Goal: Book appointment/travel/reservation

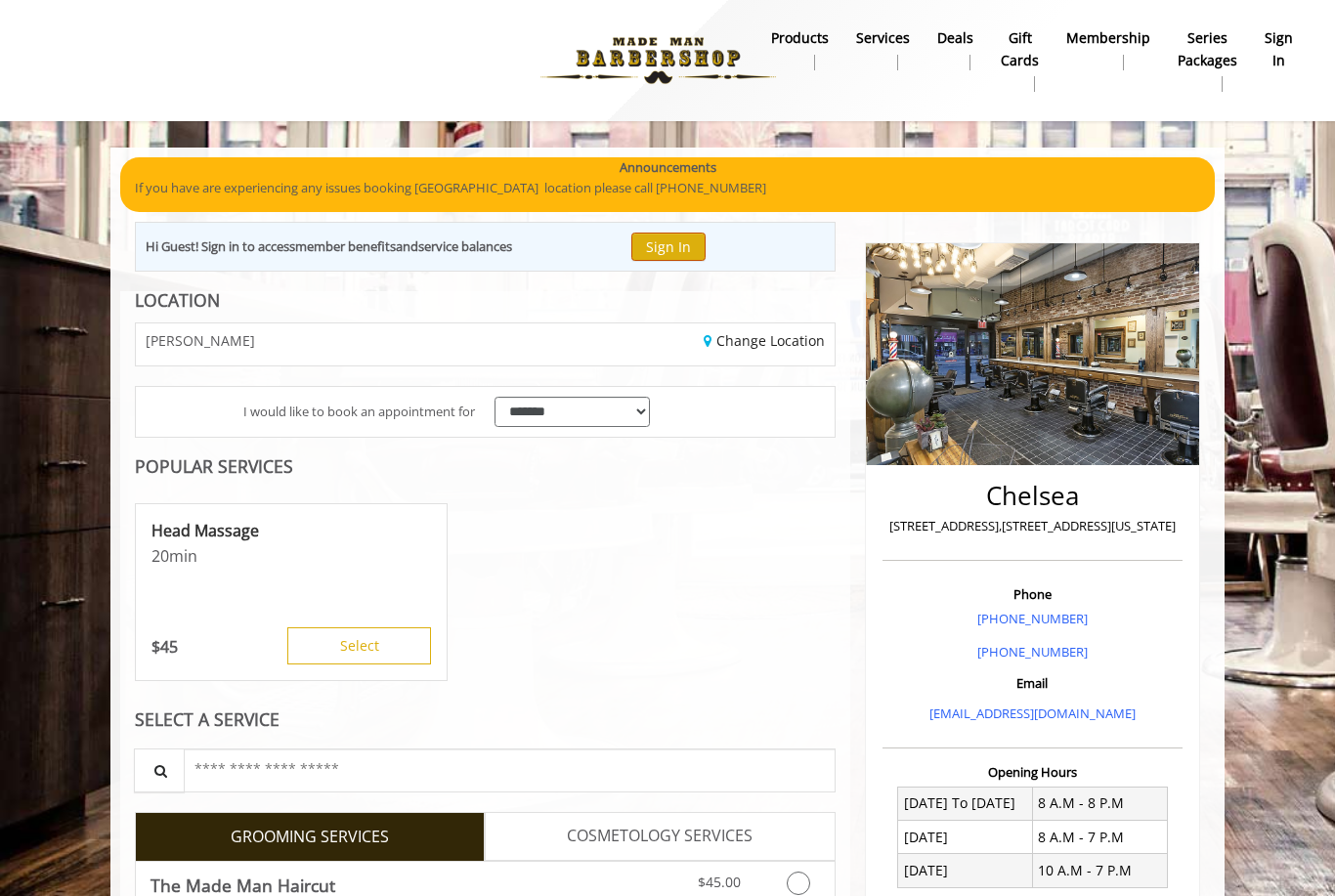
click at [688, 250] on button "Sign In" at bounding box center [668, 246] width 74 height 29
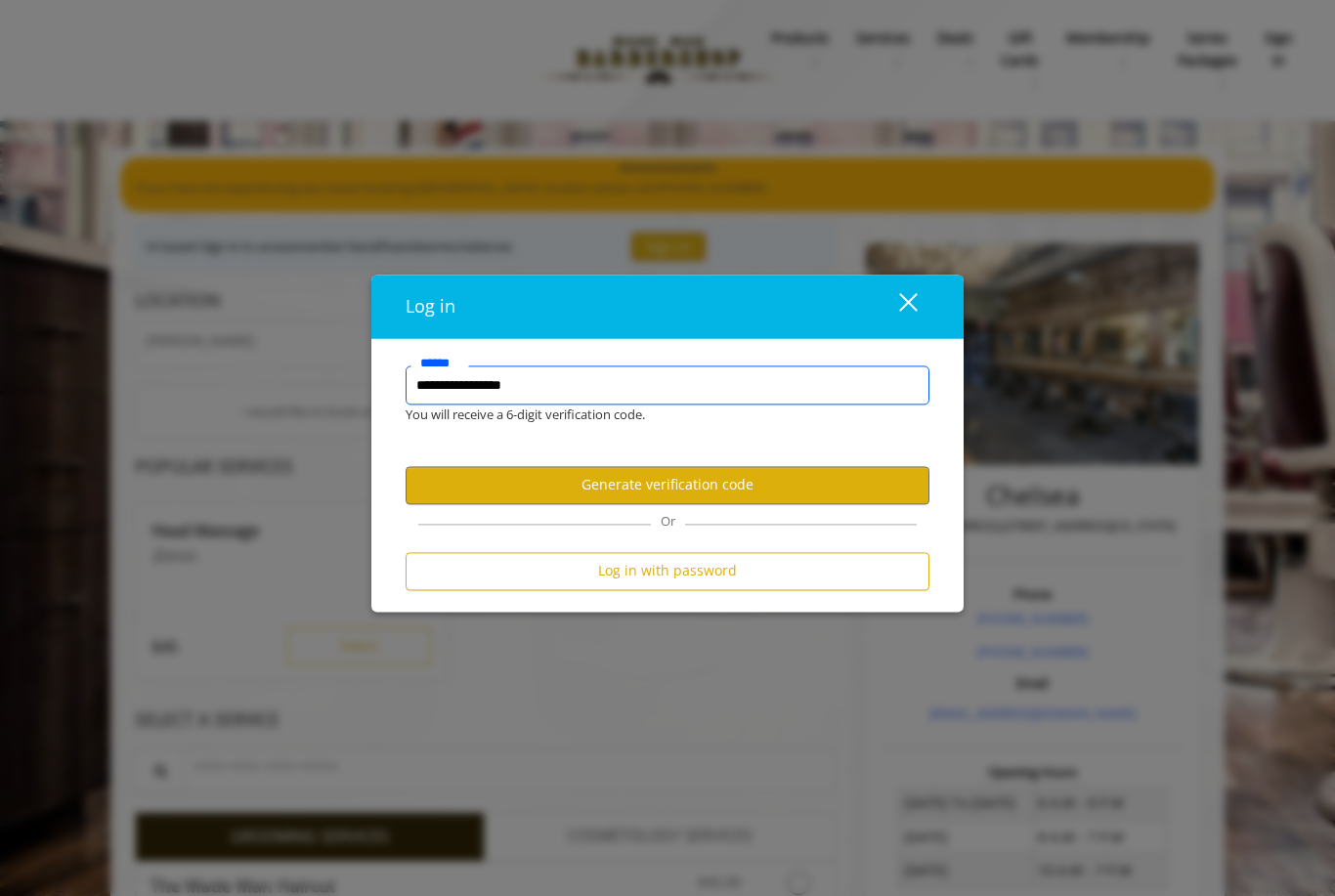
type input "**********"
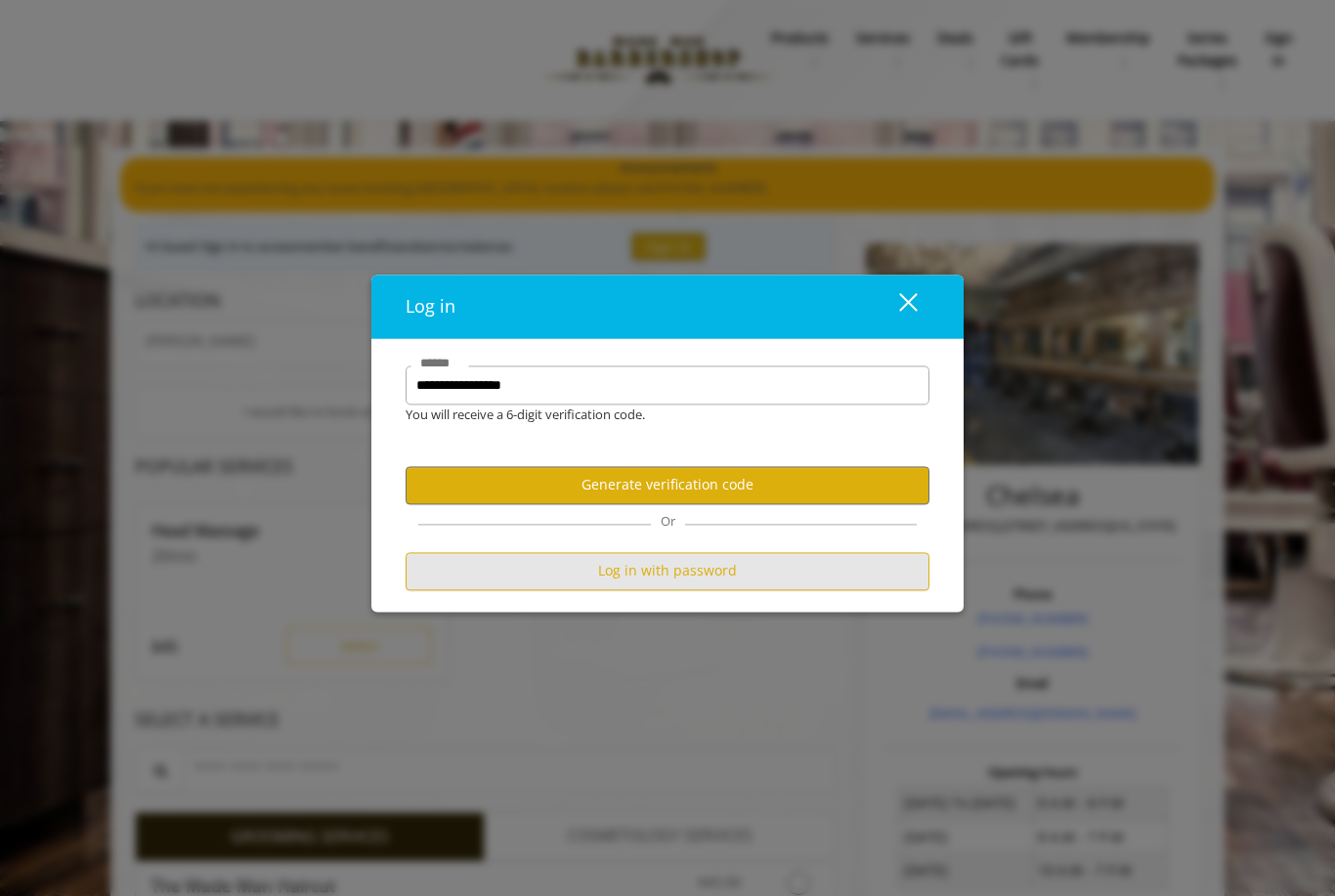
click at [750, 586] on button "Log in with password" at bounding box center [667, 571] width 524 height 38
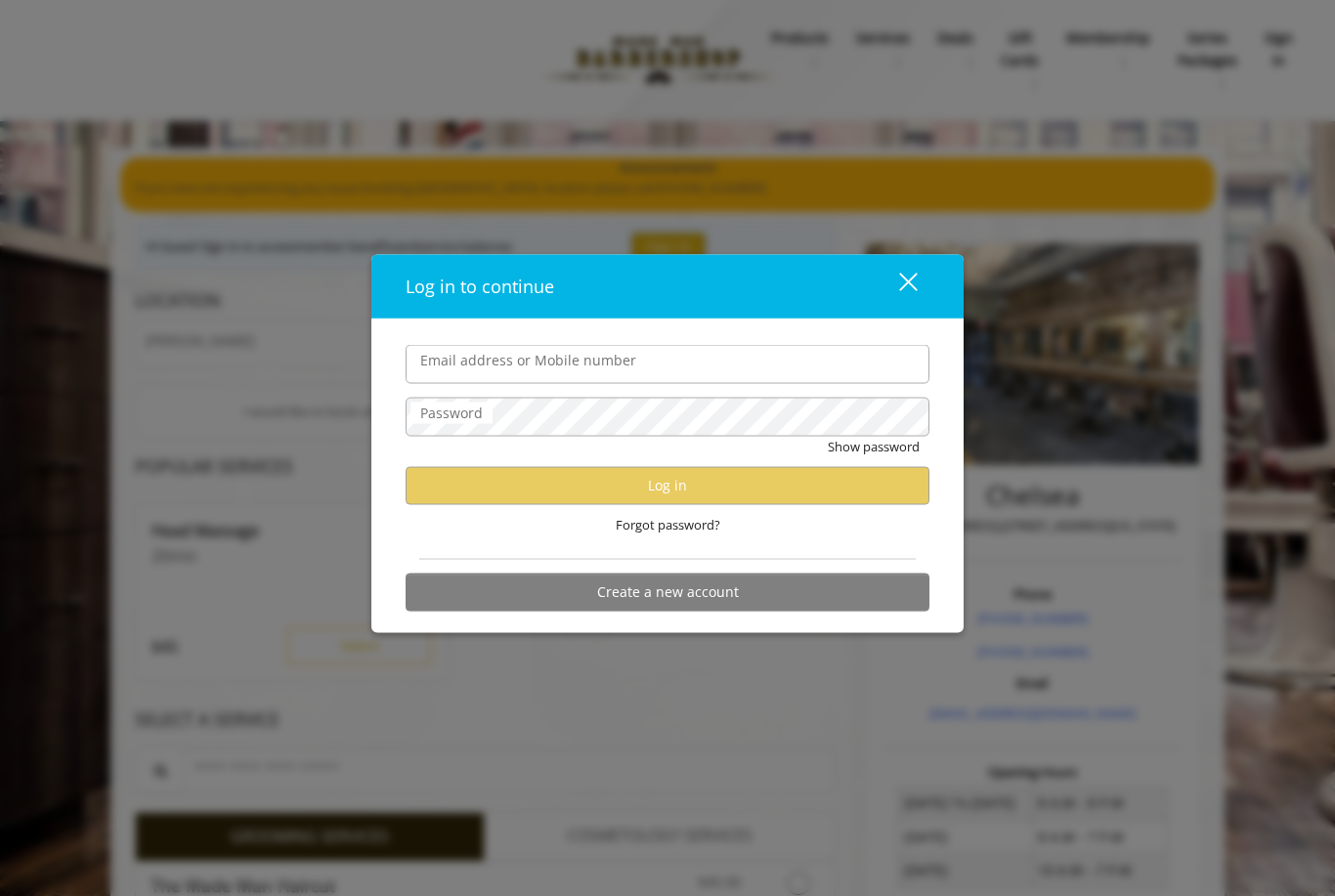
click at [745, 367] on input "Email address or Mobile number" at bounding box center [667, 365] width 524 height 39
type input "**********"
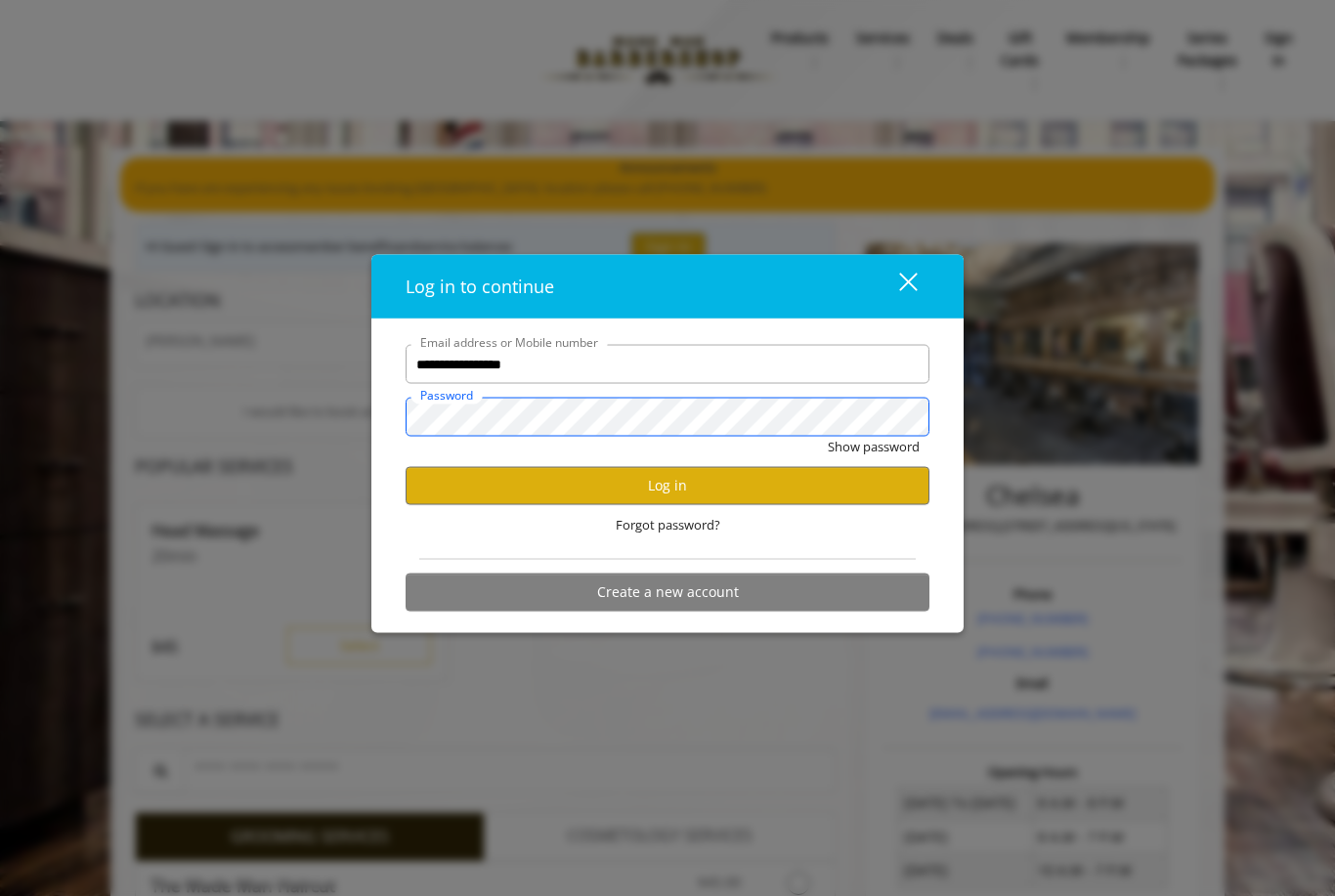
click at [873, 447] on button "Show password" at bounding box center [874, 447] width 92 height 21
click at [754, 490] on button "Log in" at bounding box center [667, 485] width 524 height 38
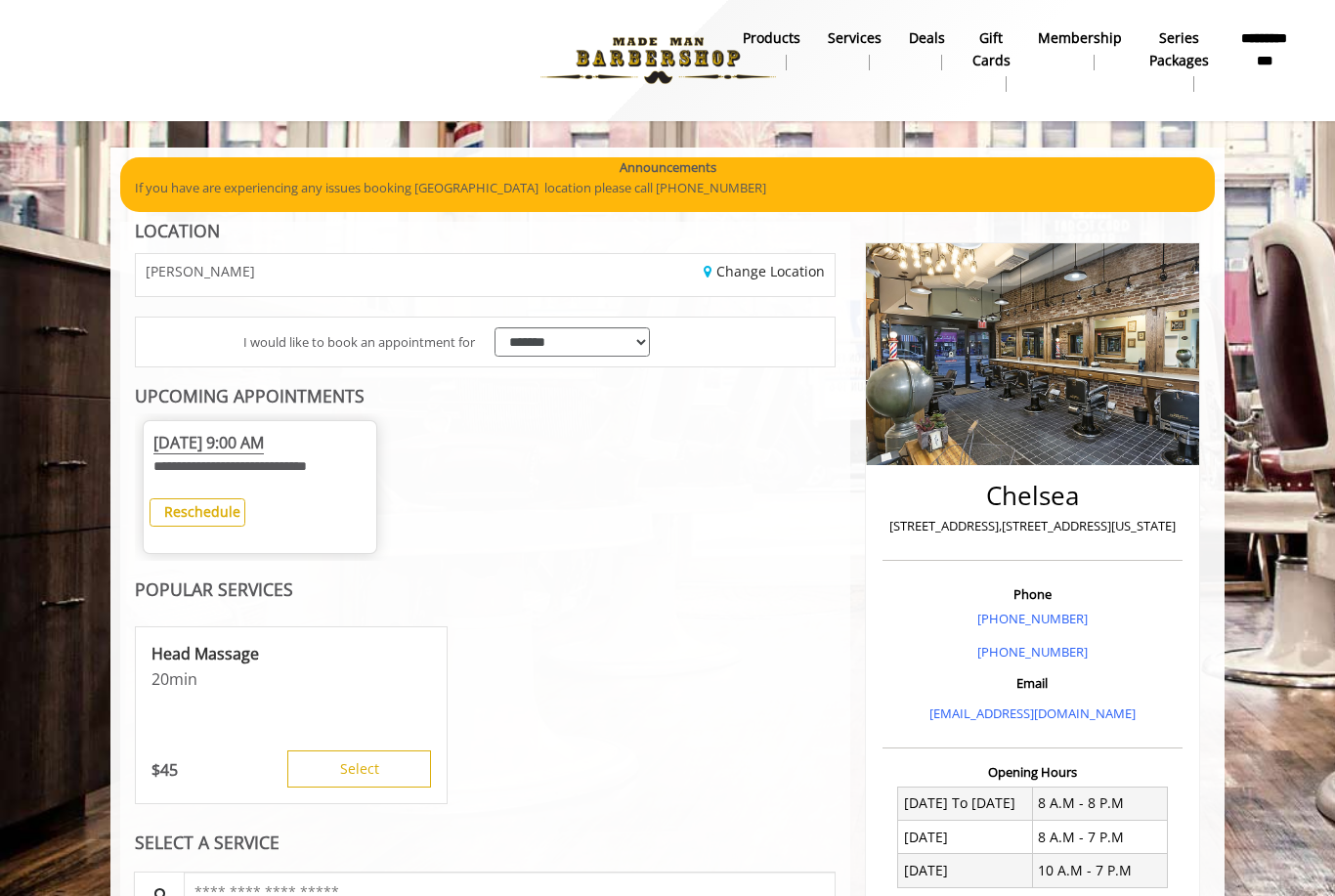
click at [213, 506] on b "Reschedule" at bounding box center [202, 511] width 76 height 19
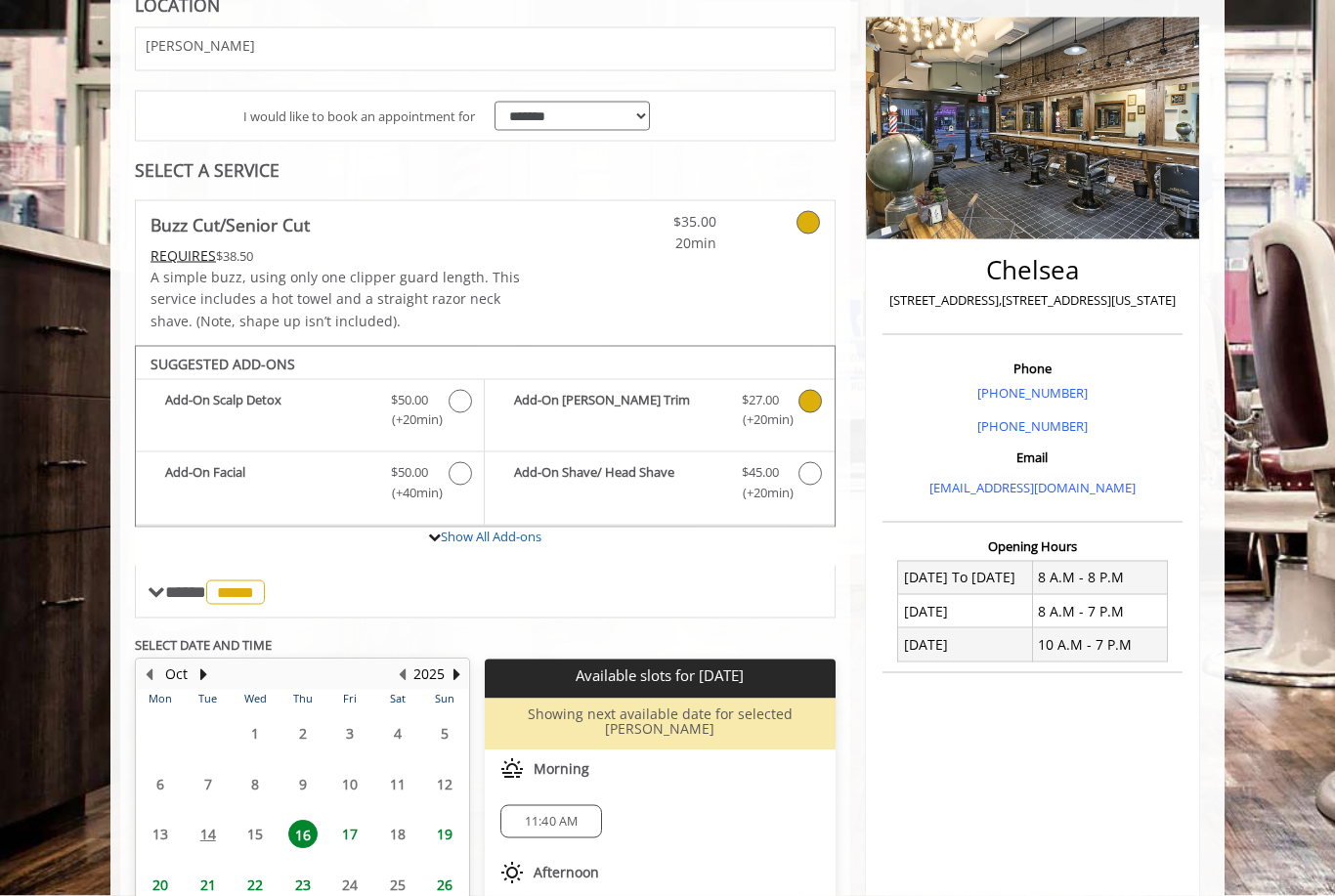
scroll to position [241, 0]
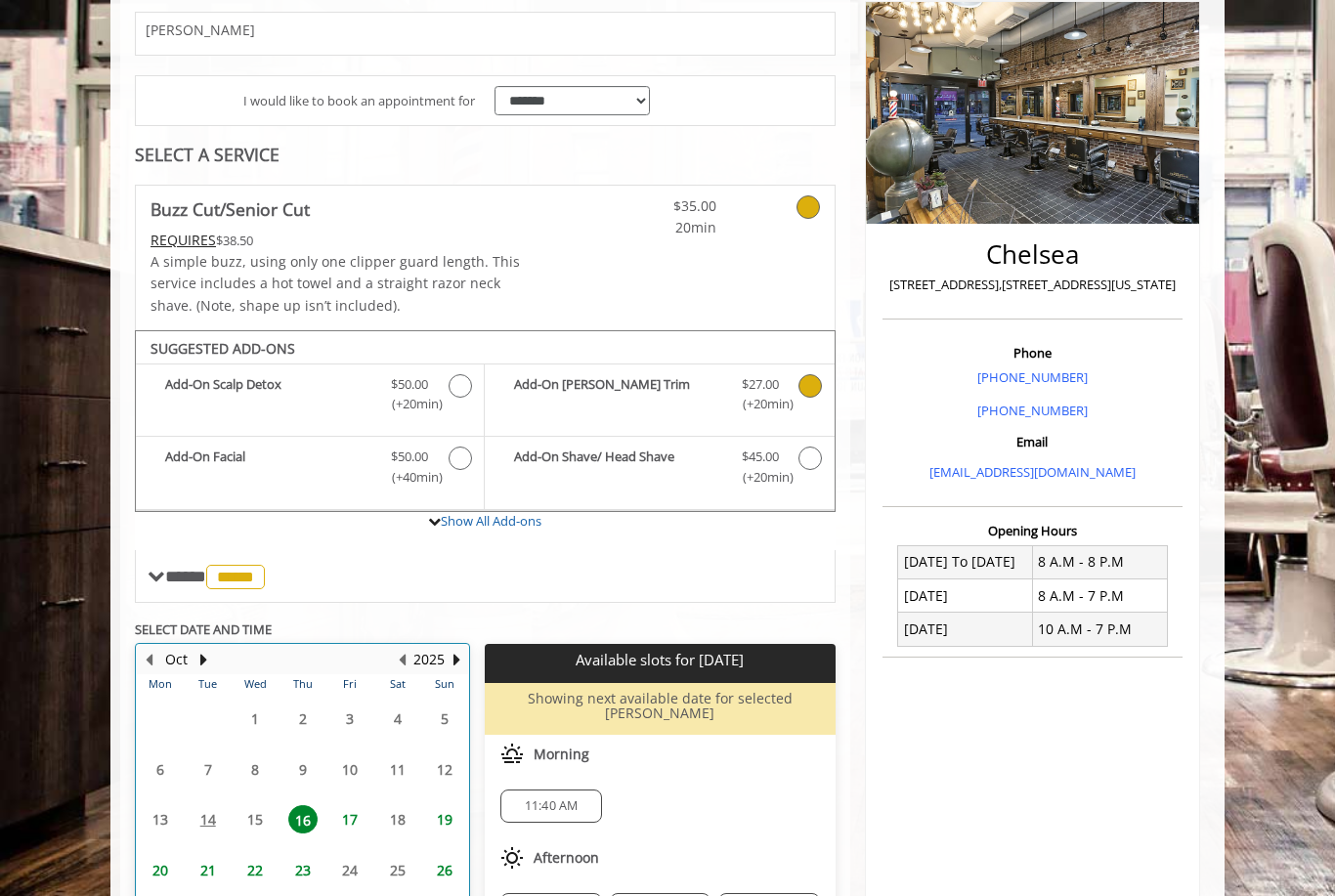
click at [257, 799] on table "Mon Tue Wed Thu Fri Sat Sun 29 30 1 2 3 4 5 6 7 8 9 10 11 12 13 14 15 16 17 18 …" at bounding box center [303, 853] width 331 height 358
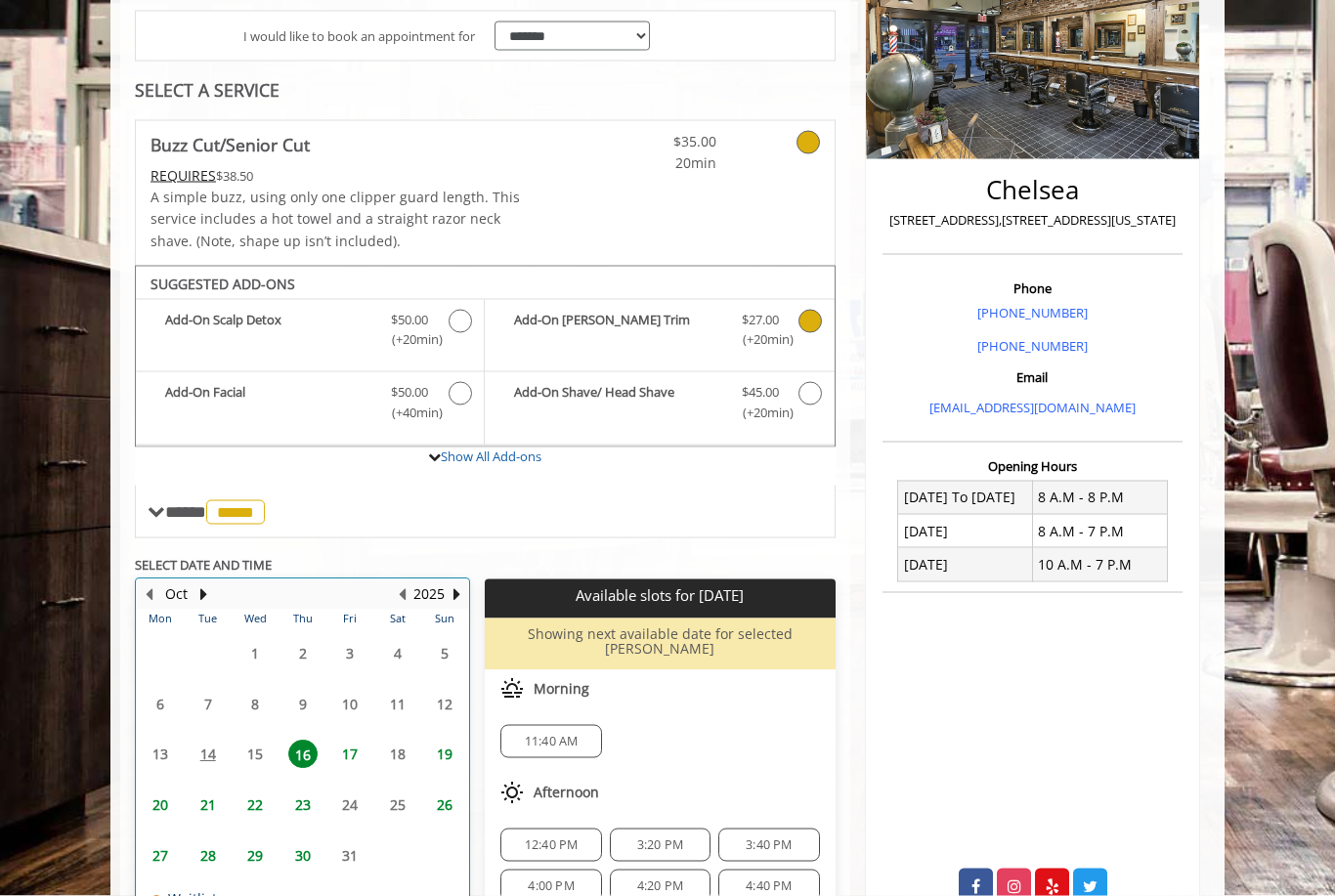
scroll to position [309, 0]
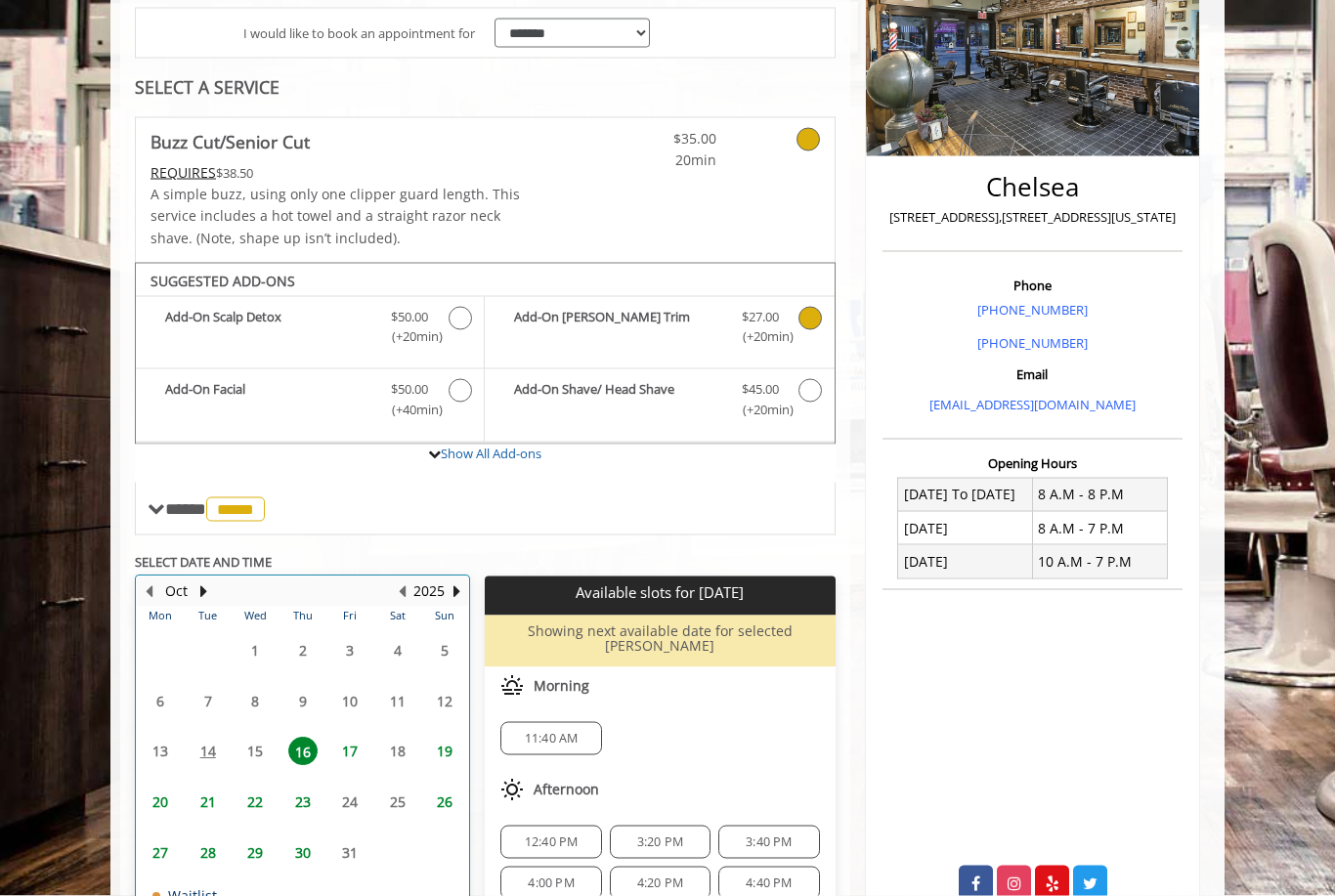
click at [255, 729] on table "Mon Tue Wed Thu Fri Sat Sun 29 30 1 2 3 4 5 6 7 8 9 10 11 12 13 14 15 16 17 18 …" at bounding box center [303, 786] width 331 height 358
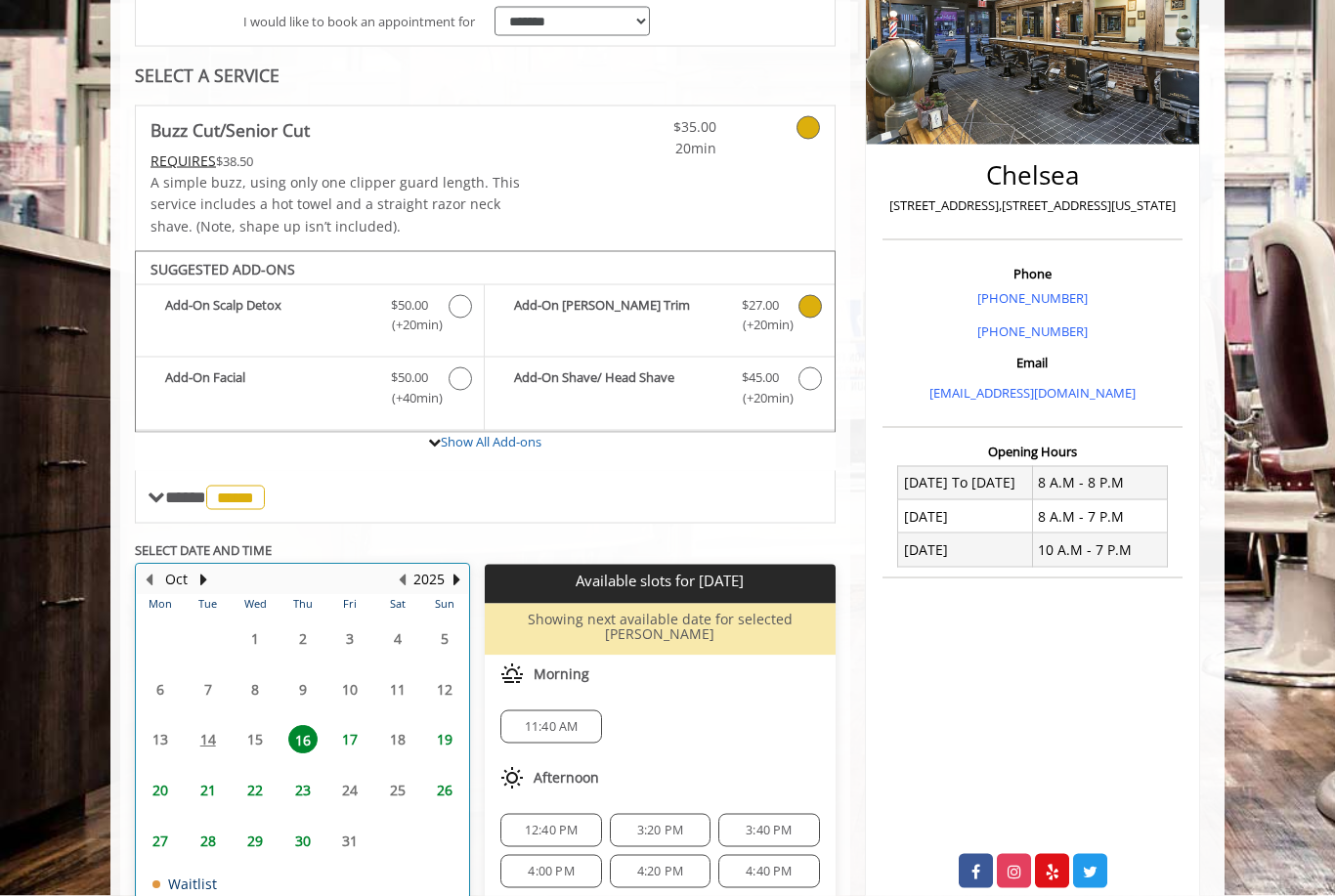
scroll to position [349, 0]
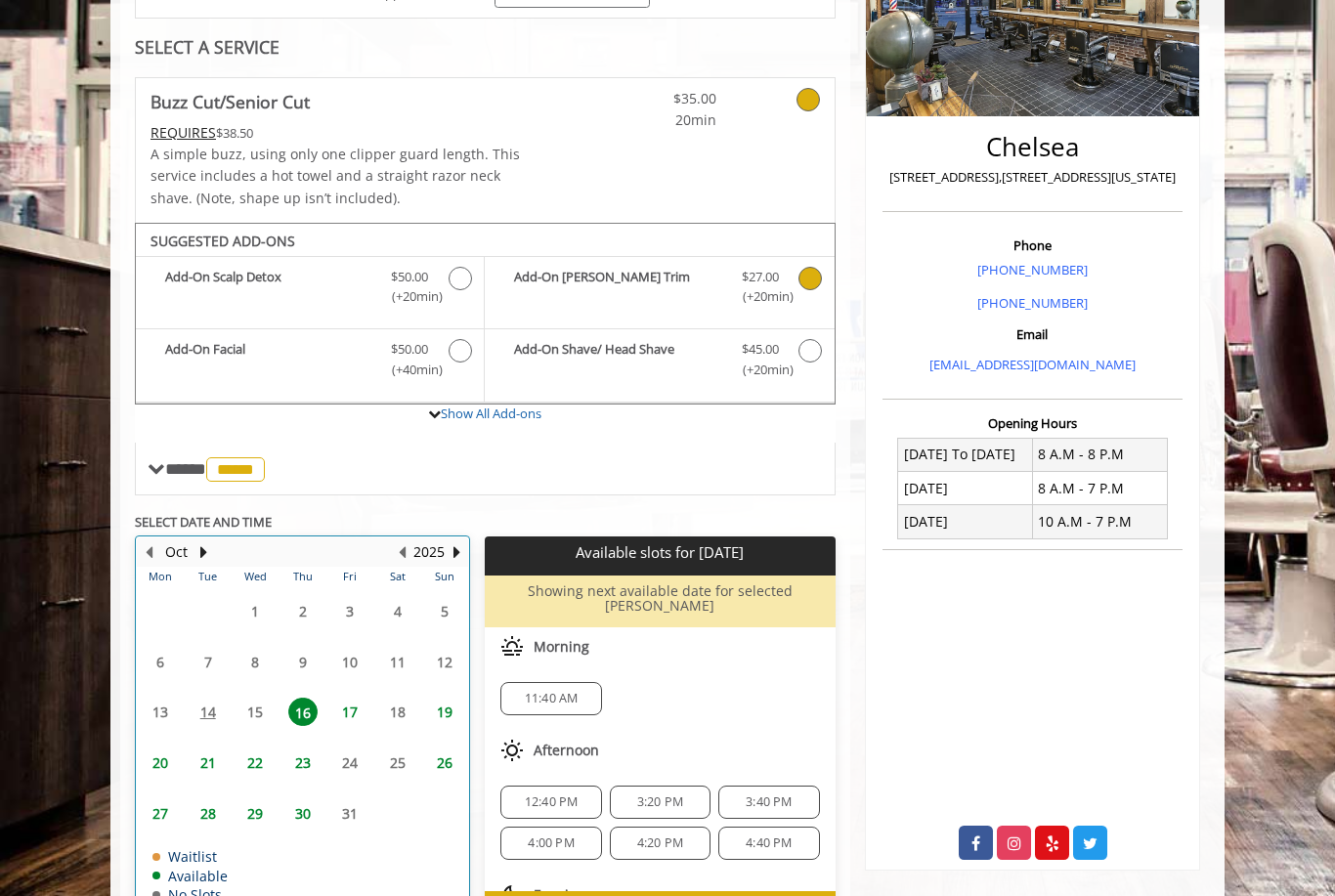
click at [205, 699] on table "Mon Tue Wed Thu Fri Sat Sun 29 30 1 2 3 4 5 6 7 8 9 10 11 12 13 14 15 16 17 18 …" at bounding box center [303, 745] width 331 height 358
click at [356, 699] on span "17" at bounding box center [350, 712] width 30 height 29
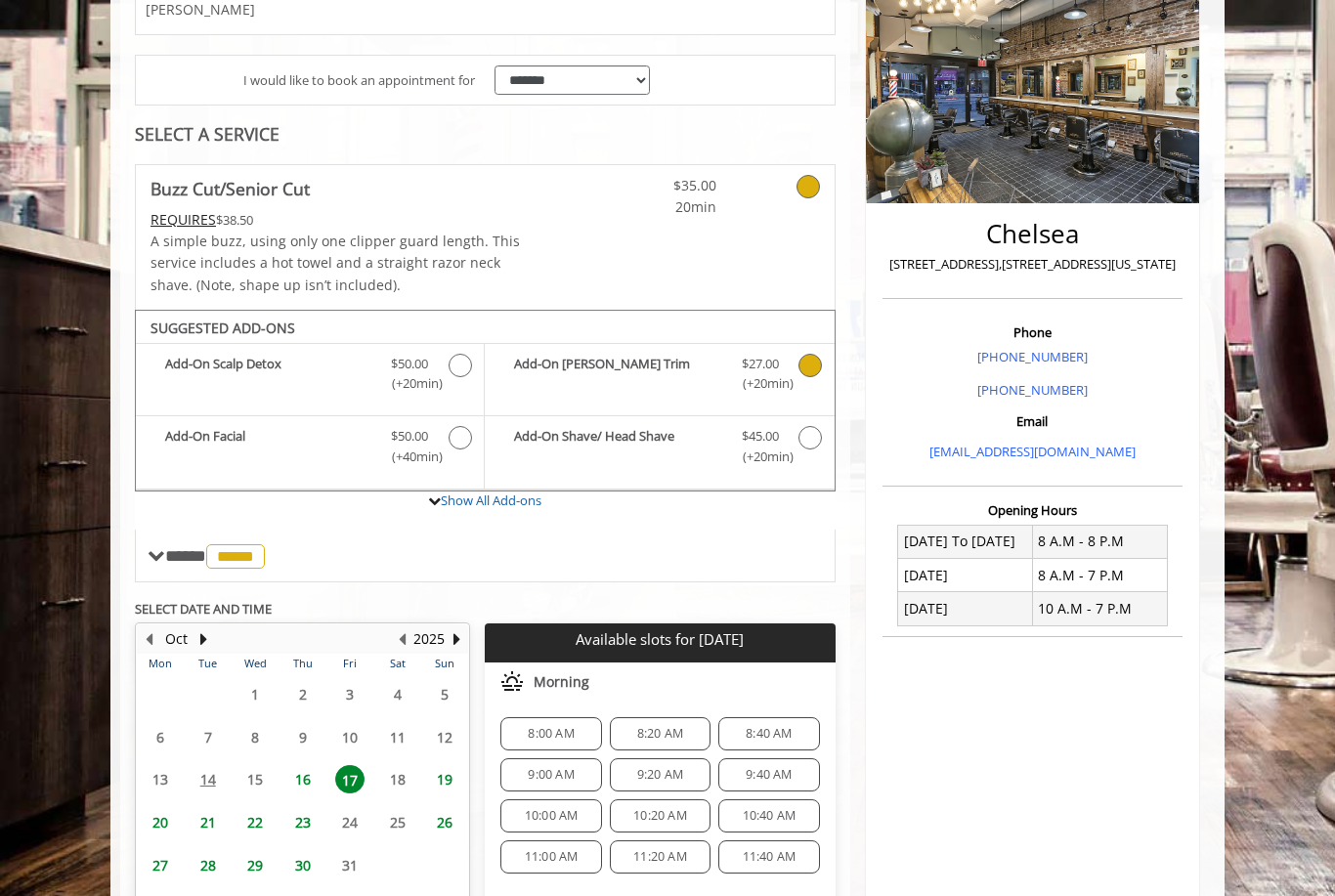
scroll to position [311, 0]
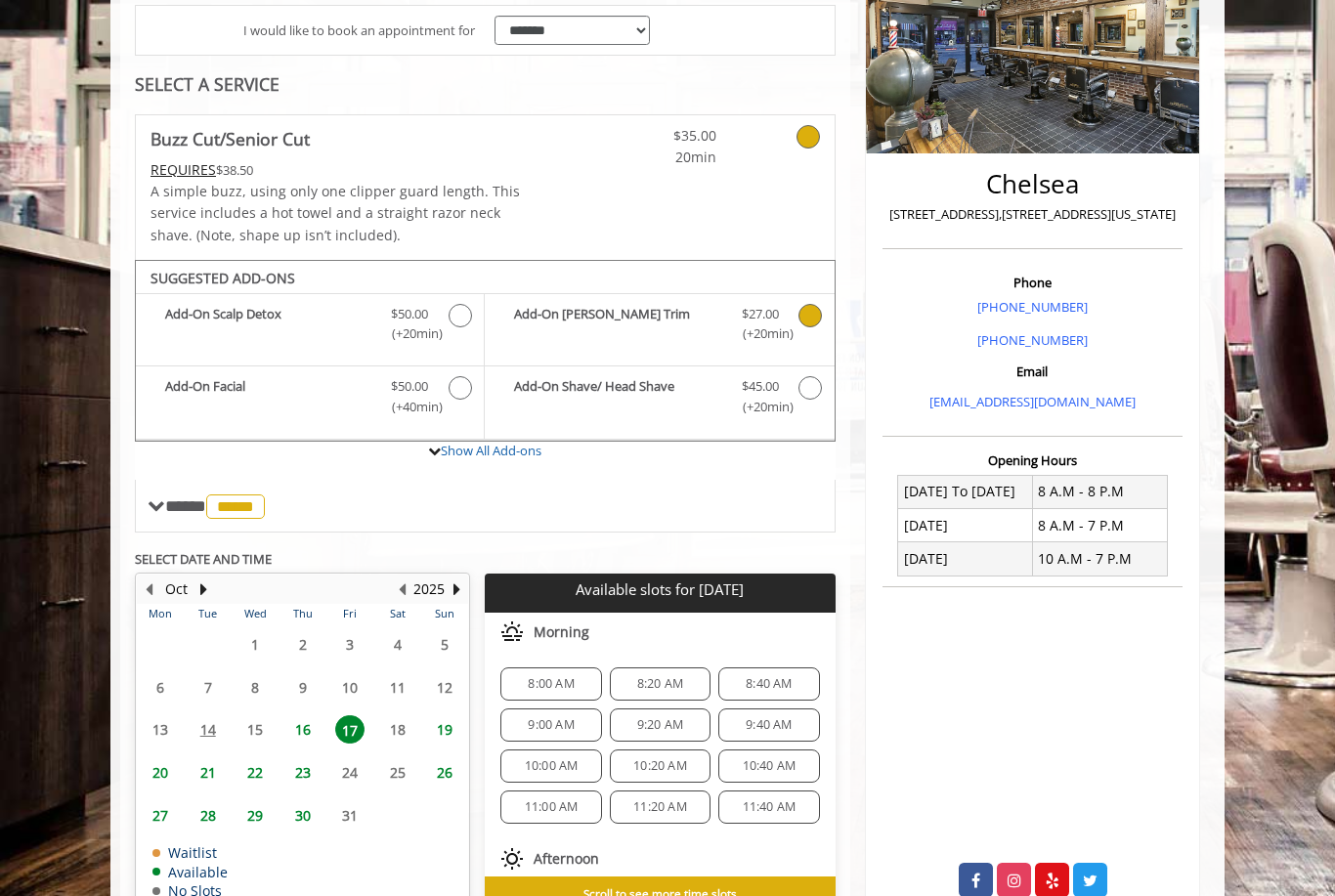
click at [302, 721] on span "16" at bounding box center [303, 729] width 30 height 29
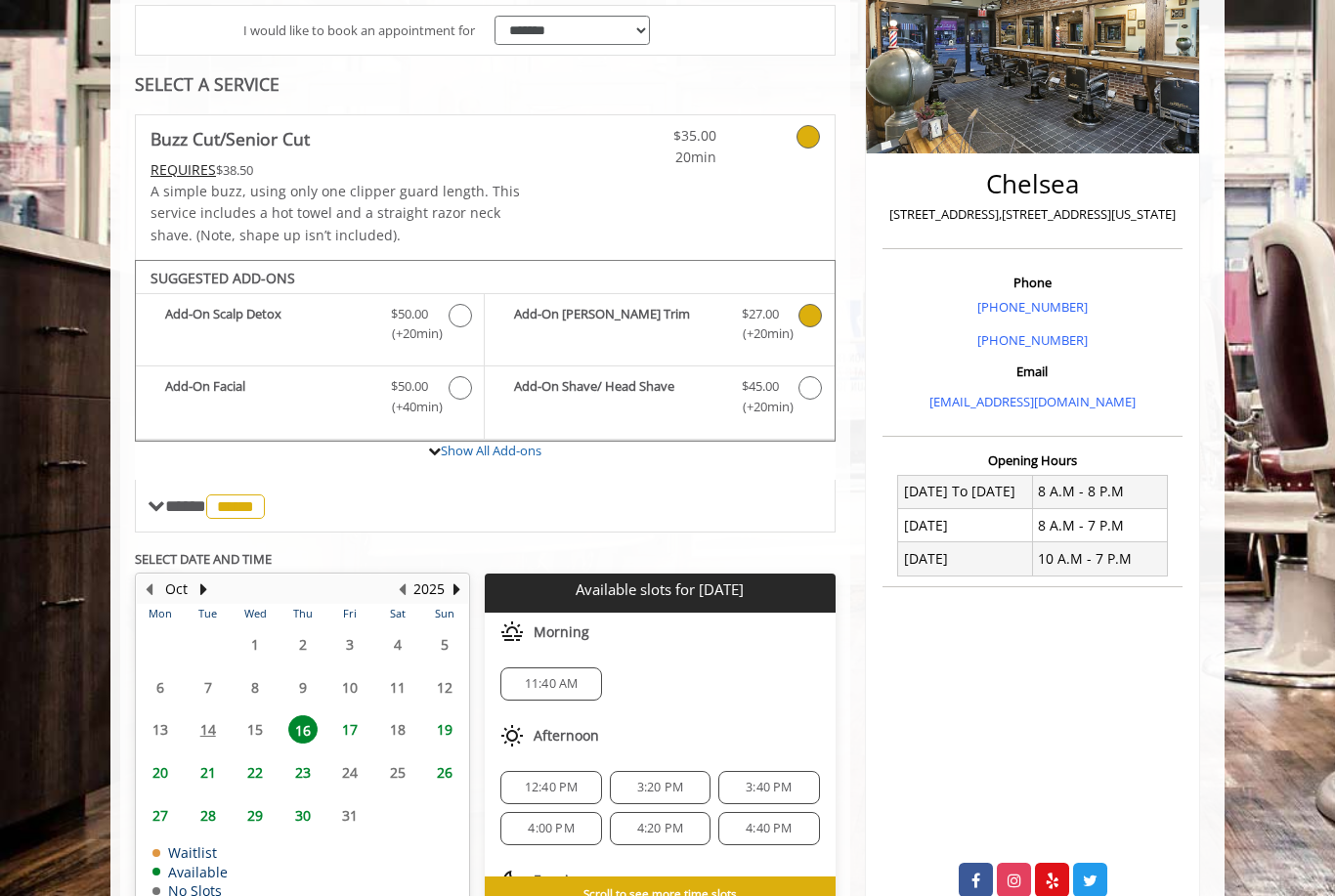
click at [355, 716] on span "17" at bounding box center [350, 729] width 30 height 29
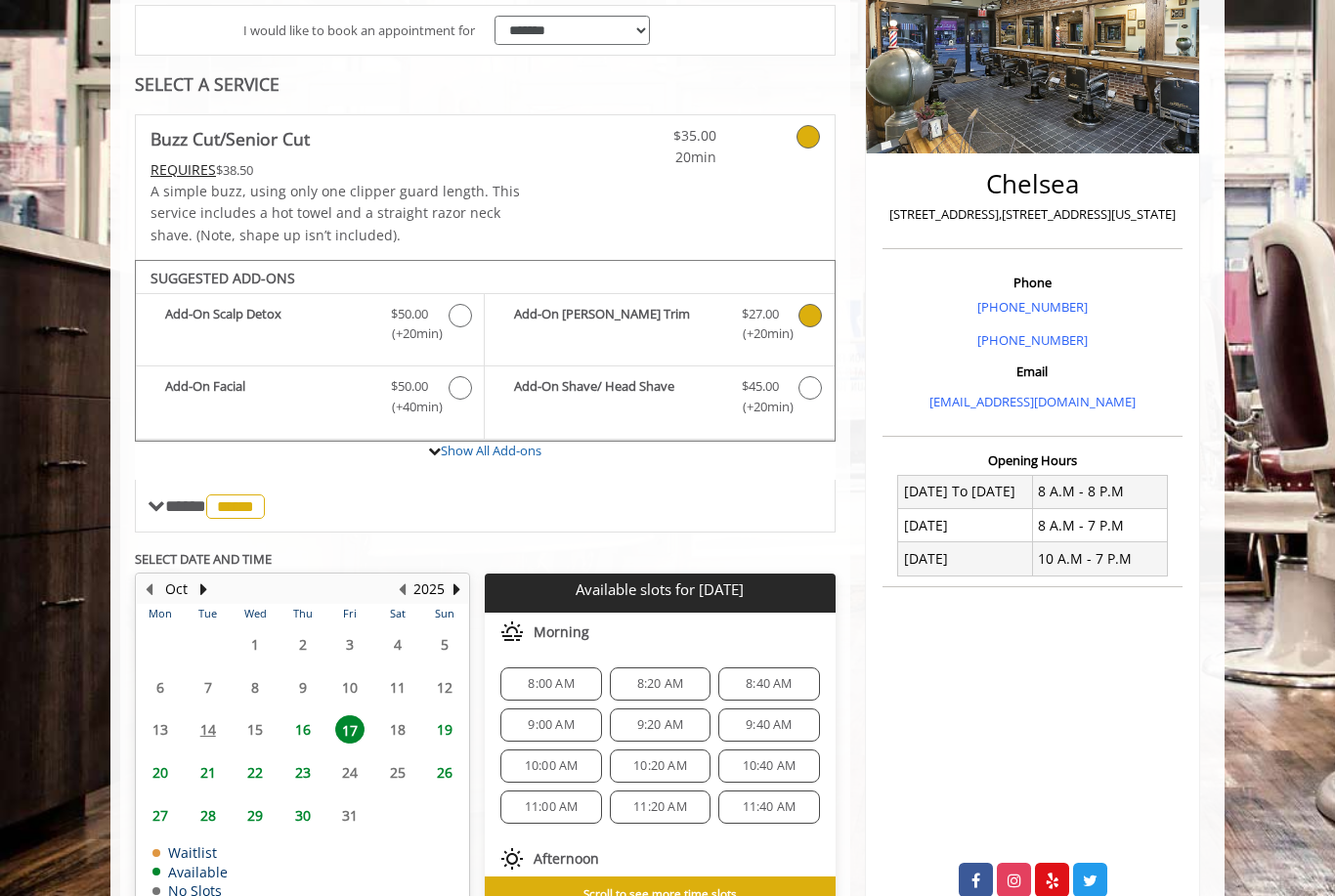
scroll to position [0, 0]
click at [205, 715] on table "Mon Tue Wed Thu Fri Sat Sun 29 30 1 2 3 4 5 6 7 8 9 10 11 12 13 14 15 16 17 18 …" at bounding box center [303, 756] width 331 height 305
click at [217, 729] on table "Mon Tue Wed Thu Fri Sat Sun 29 30 1 2 3 4 5 6 7 8 9 10 11 12 13 14 15 16 17 18 …" at bounding box center [303, 756] width 331 height 305
click at [2, 758] on body "**********" at bounding box center [668, 391] width 1335 height 1113
click at [13, 709] on body "**********" at bounding box center [668, 391] width 1335 height 1113
